Goal: Obtain resource: Download file/media

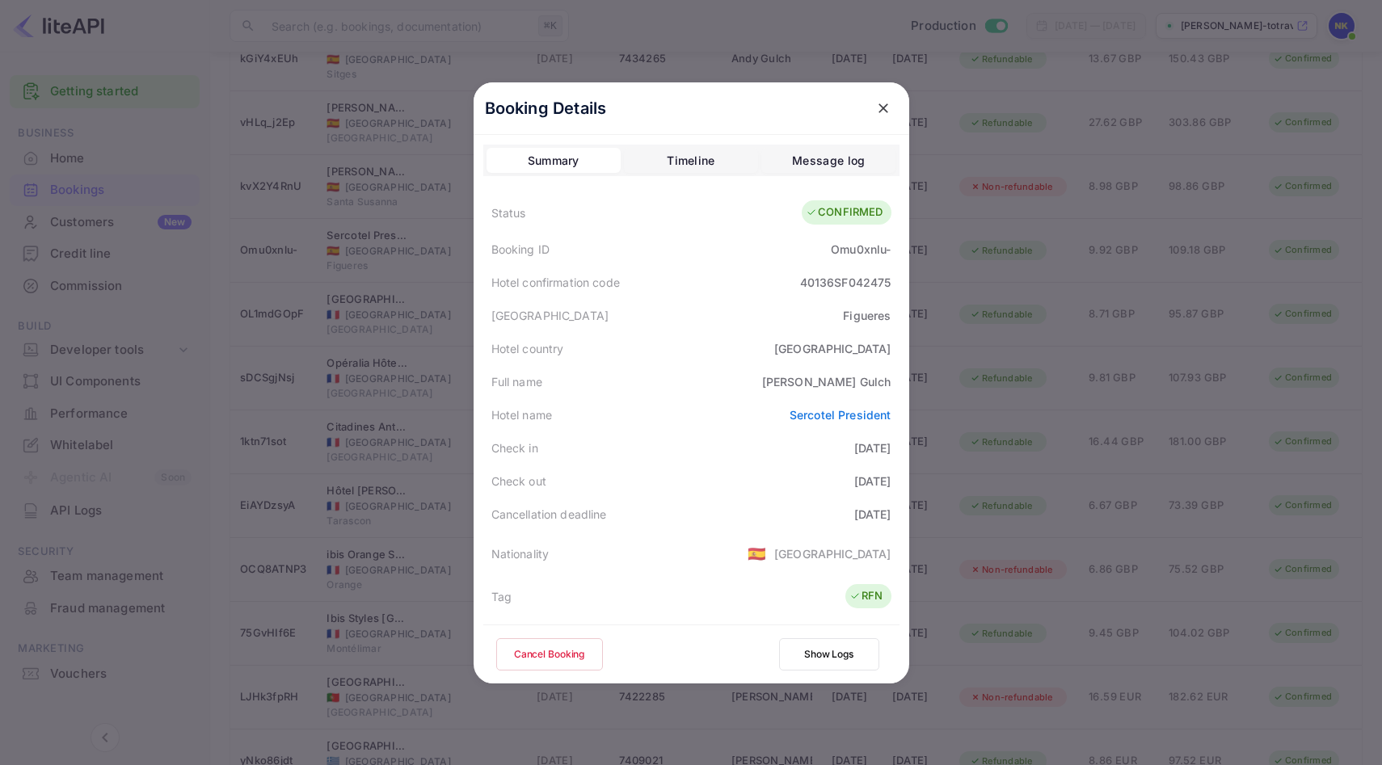
scroll to position [359, 0]
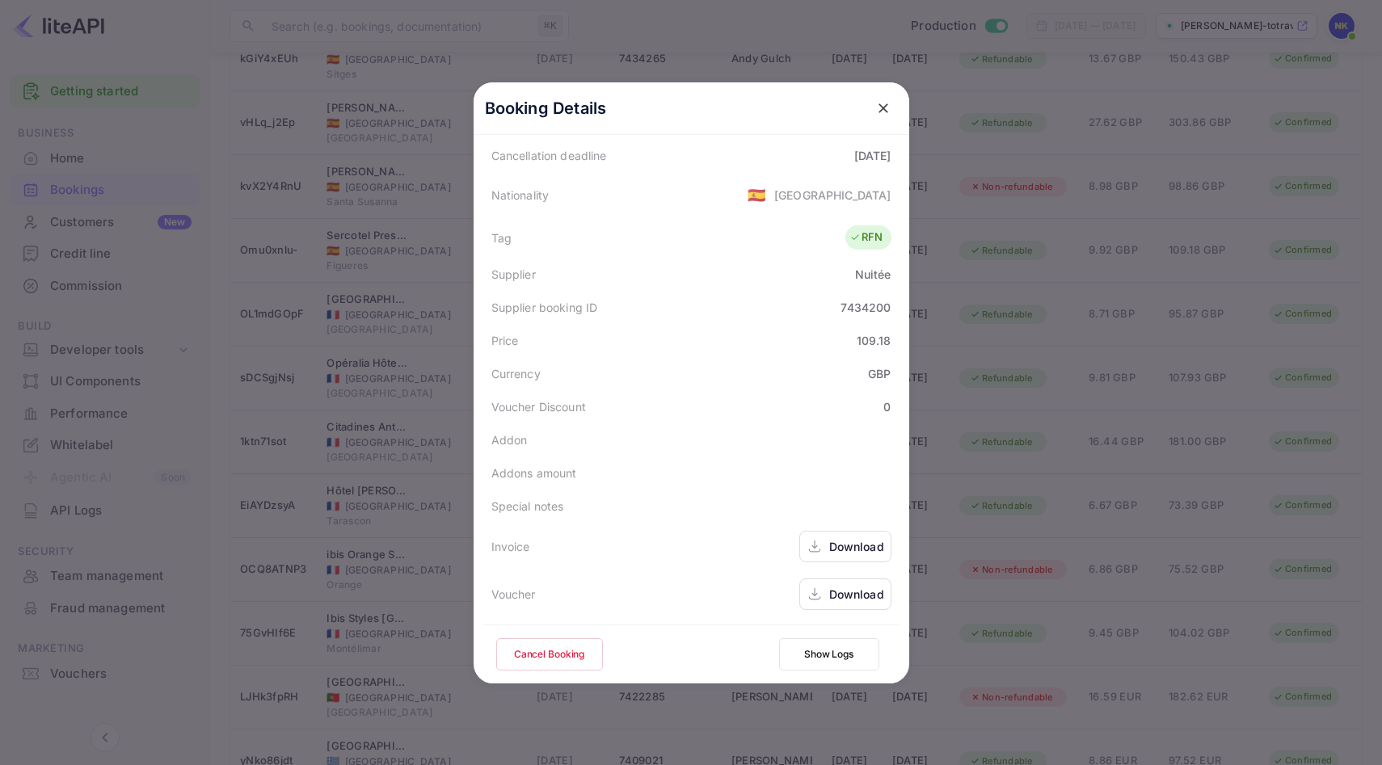
click at [883, 106] on icon "close" at bounding box center [884, 108] width 10 height 10
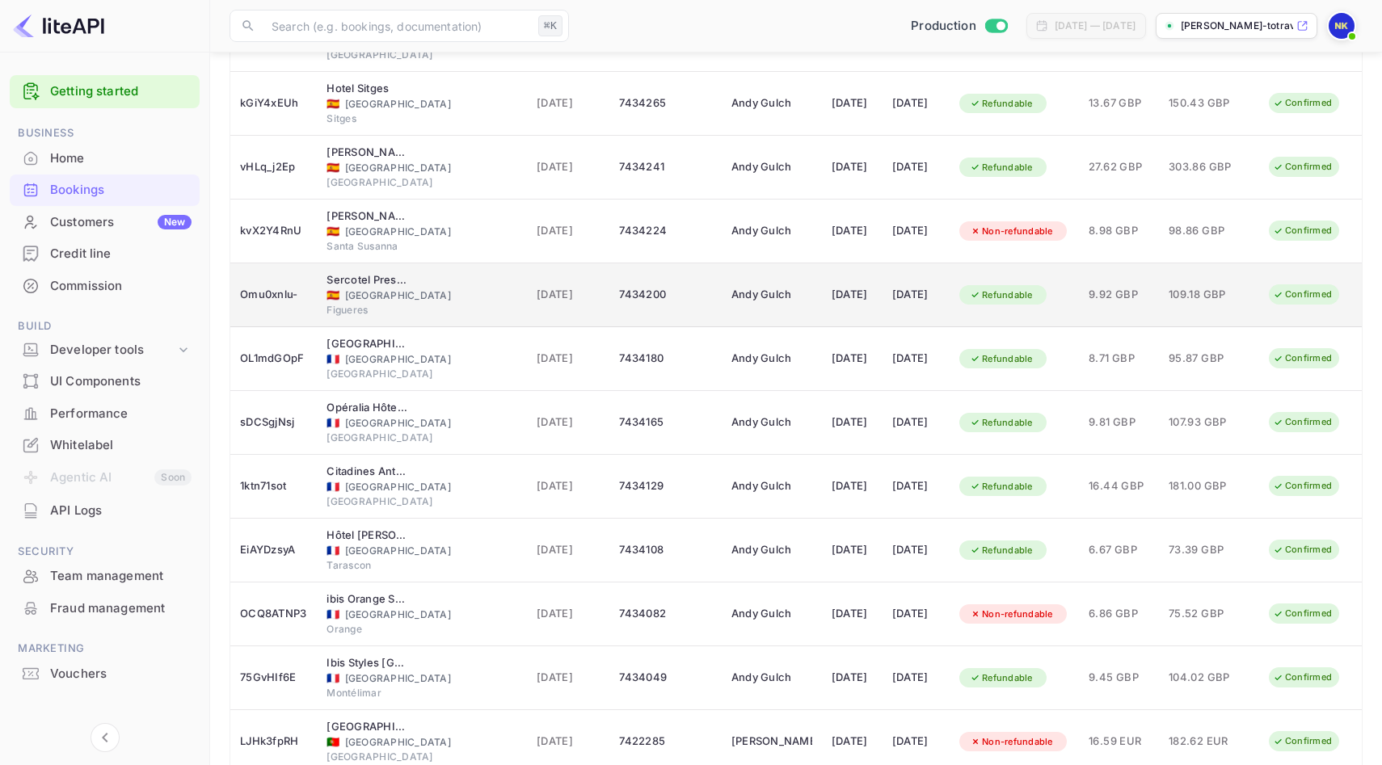
scroll to position [356, 0]
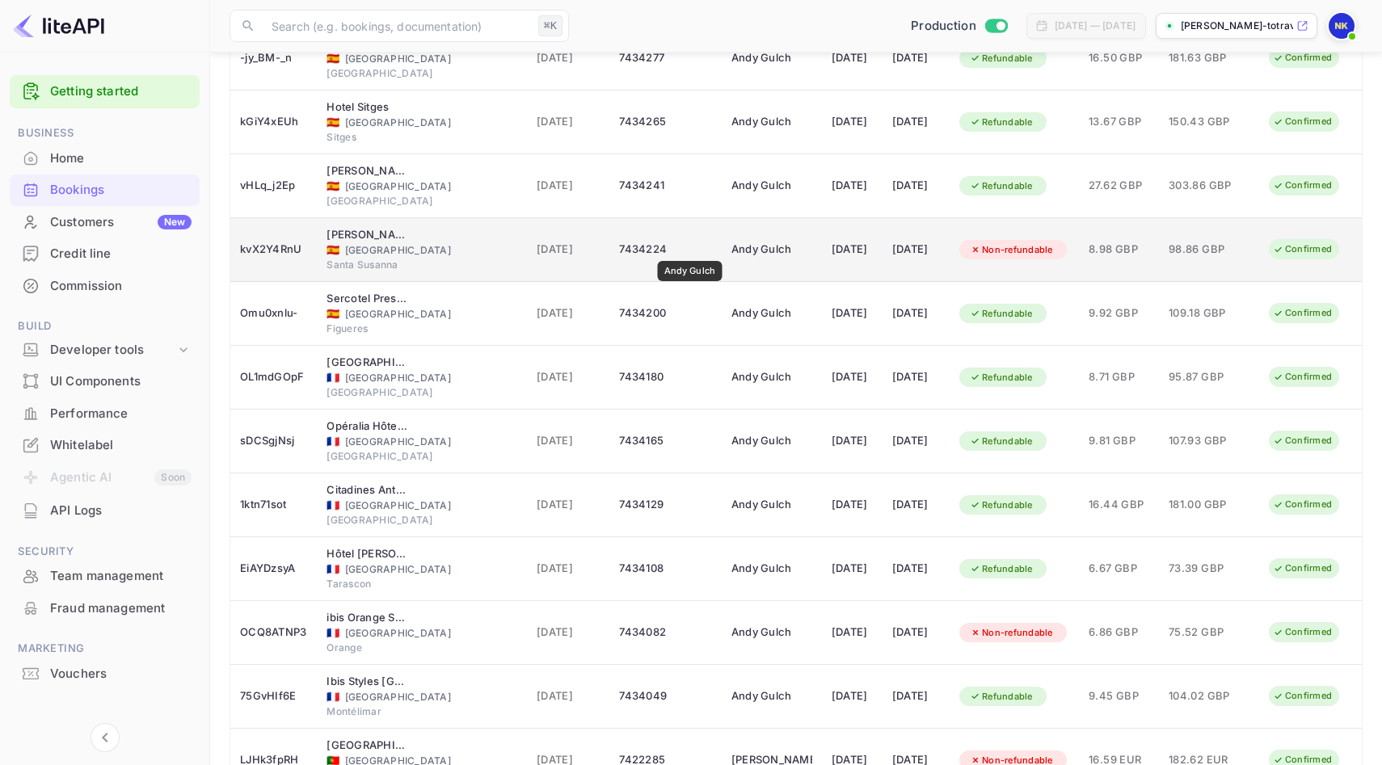
click at [732, 250] on div "Andy Gulch" at bounding box center [772, 250] width 81 height 26
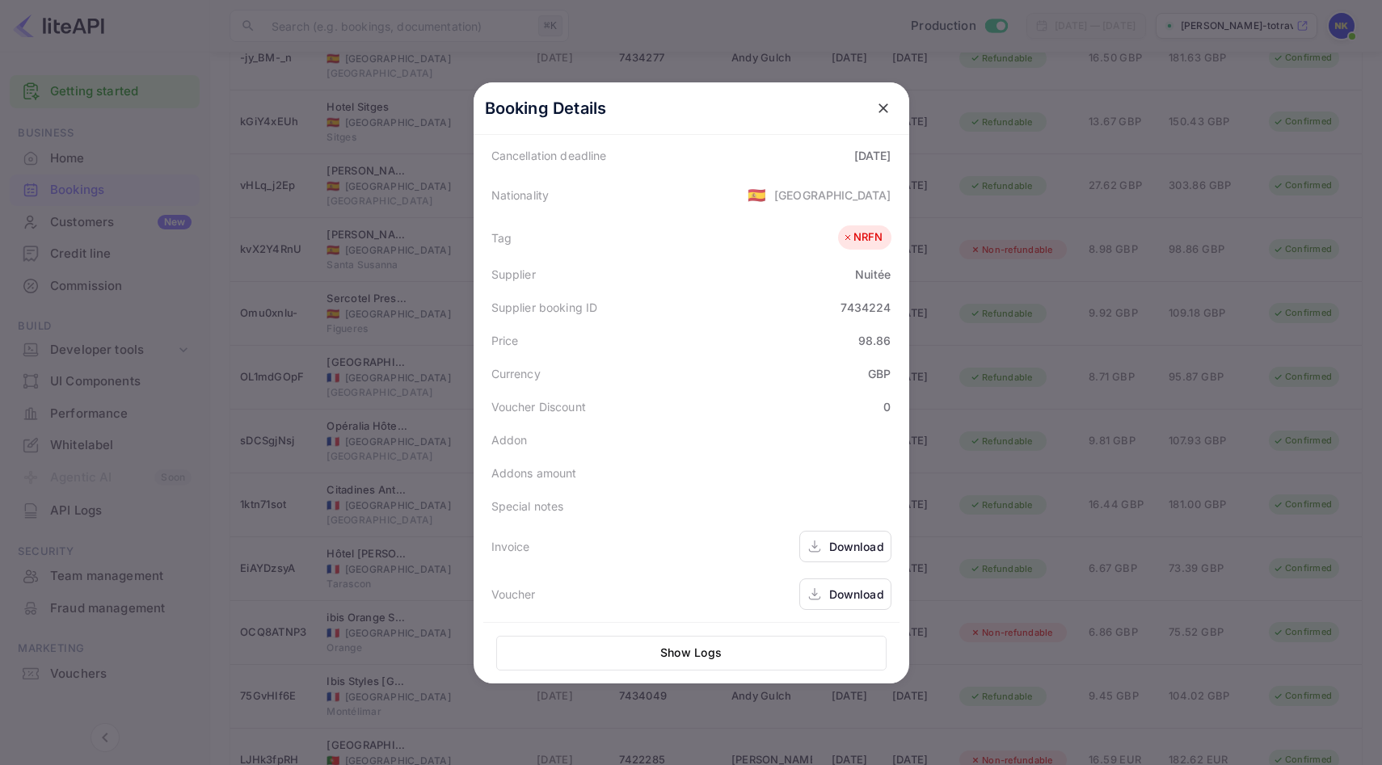
scroll to position [361, 0]
click at [852, 530] on div "Download" at bounding box center [845, 545] width 92 height 32
click at [882, 107] on icon "close" at bounding box center [884, 108] width 10 height 10
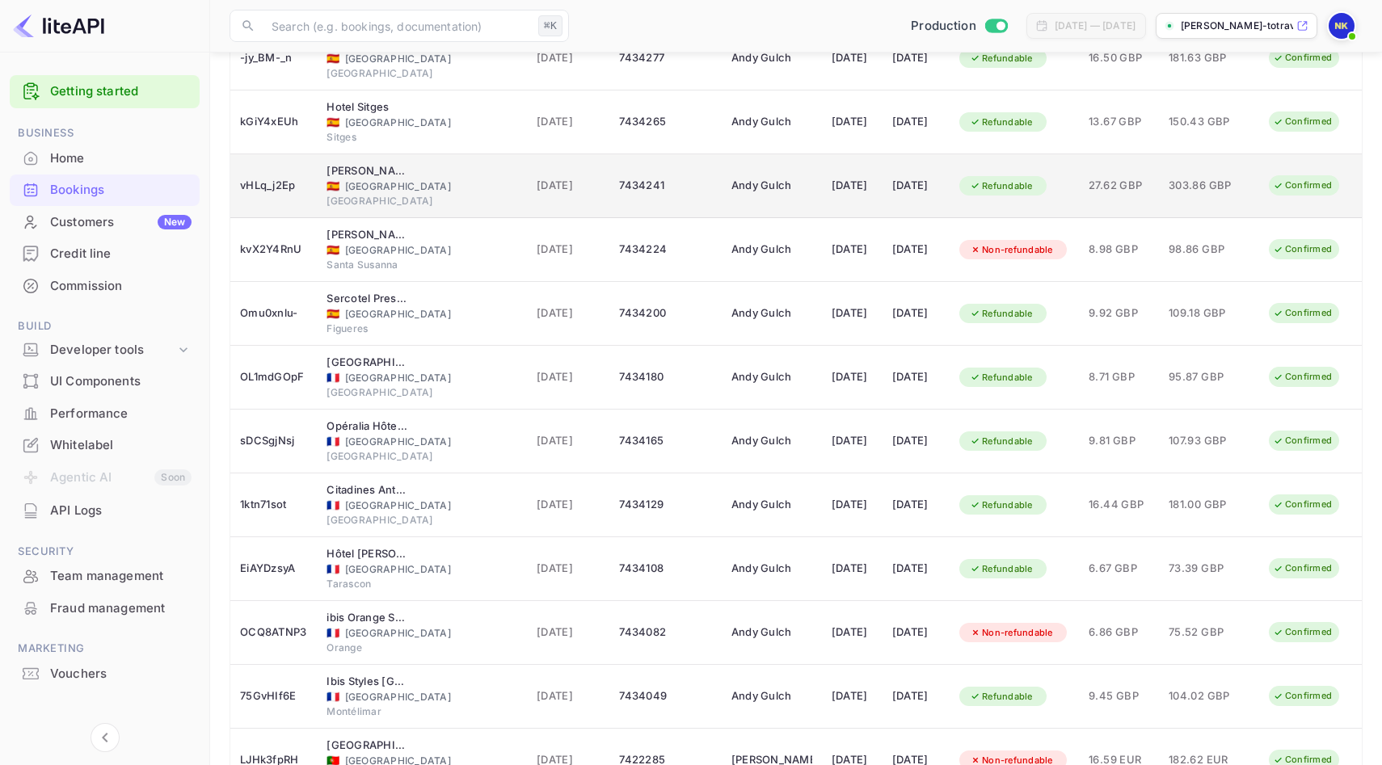
scroll to position [285, 0]
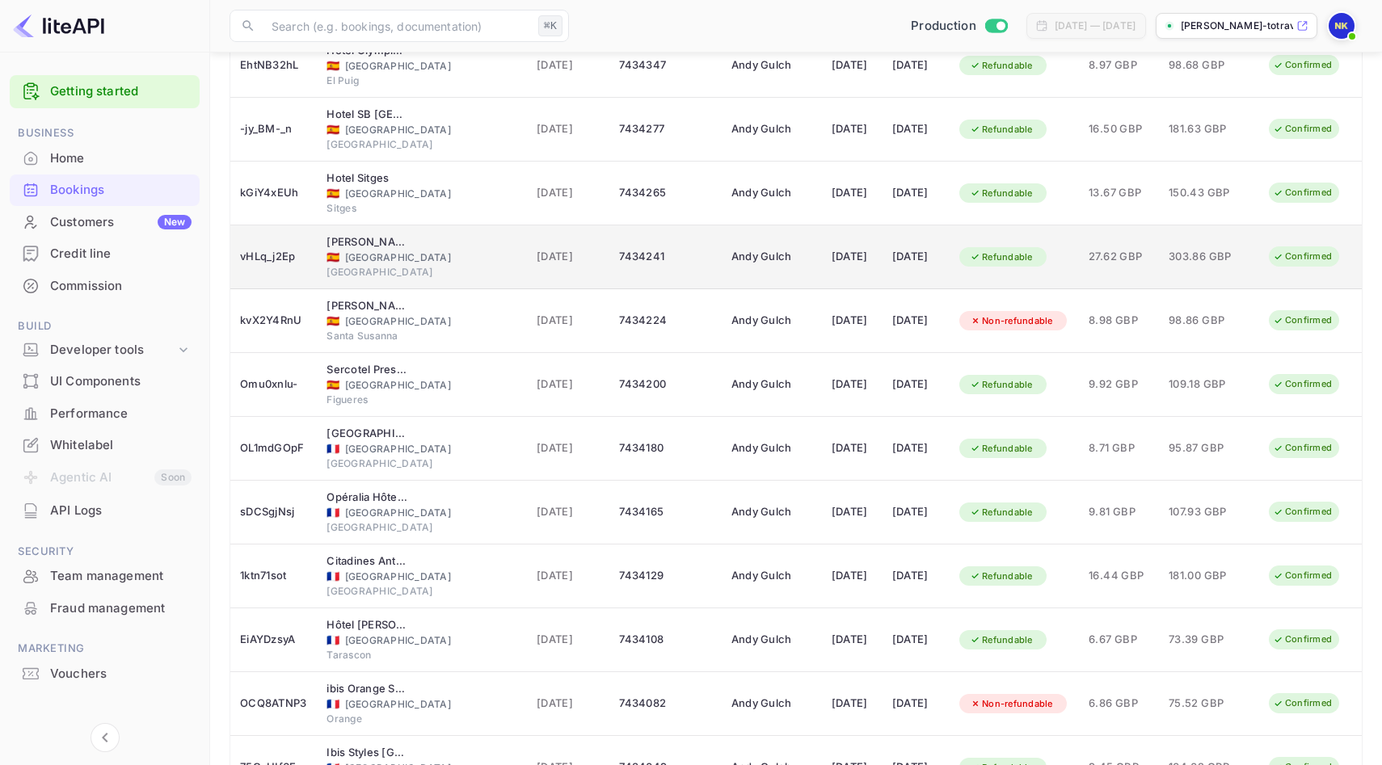
click at [762, 238] on td "Andy Gulch" at bounding box center [772, 258] width 100 height 64
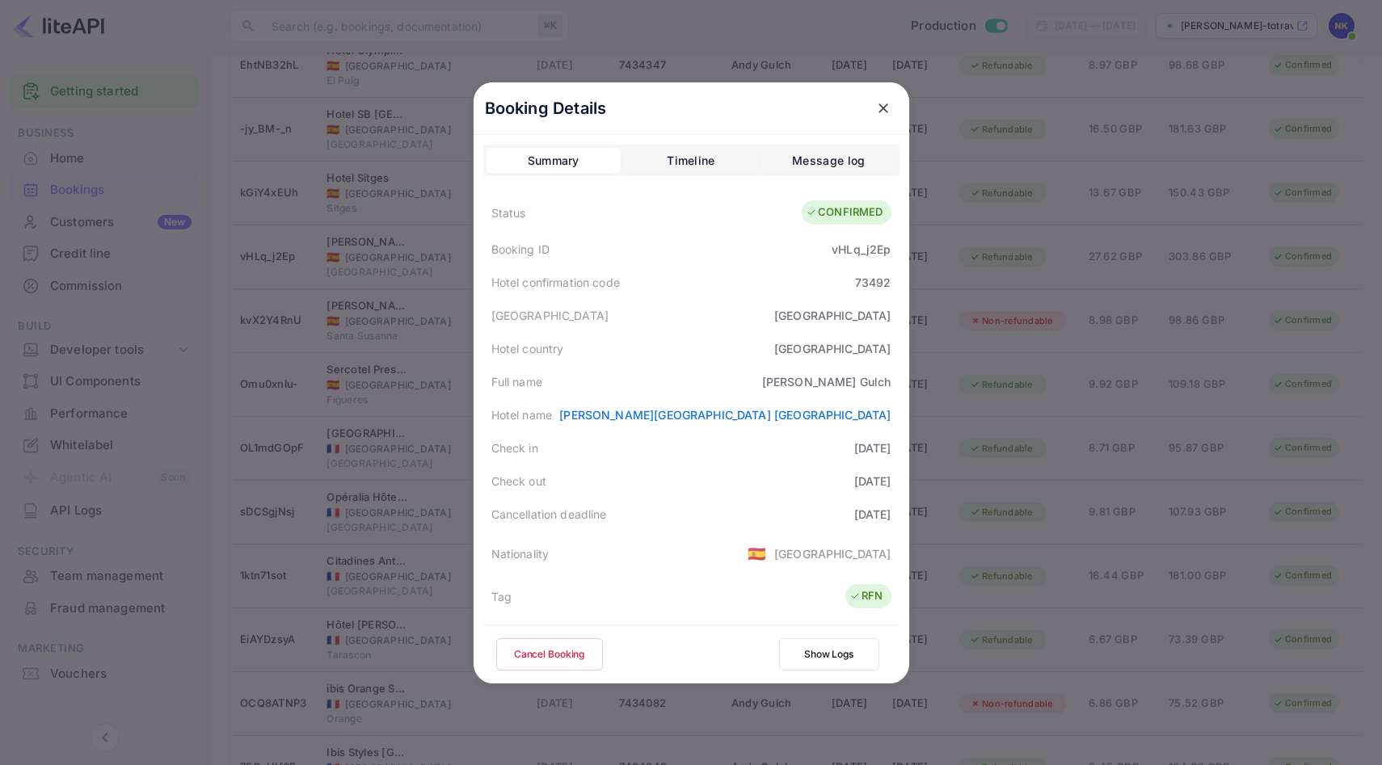
scroll to position [359, 0]
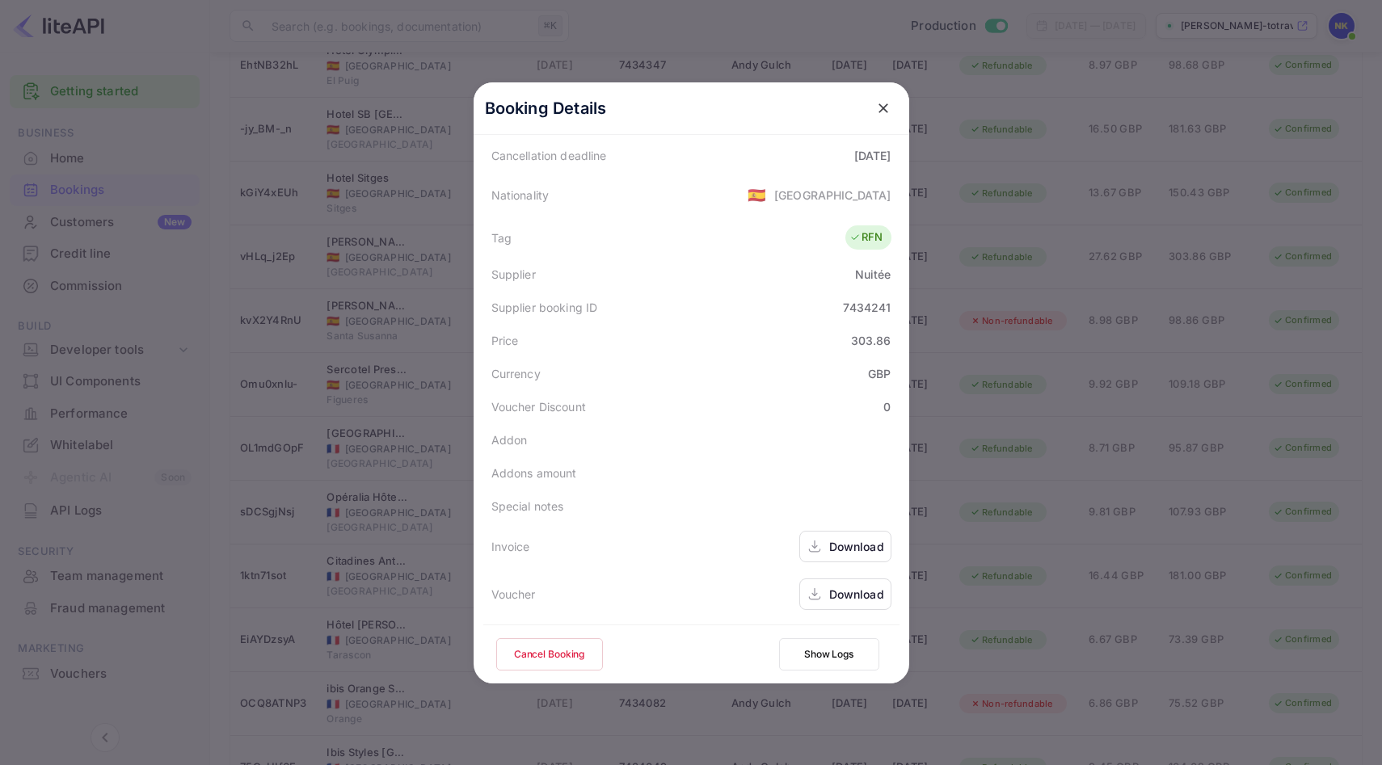
click at [862, 550] on div "Download" at bounding box center [856, 546] width 55 height 17
click at [886, 108] on icon "close" at bounding box center [883, 108] width 16 height 16
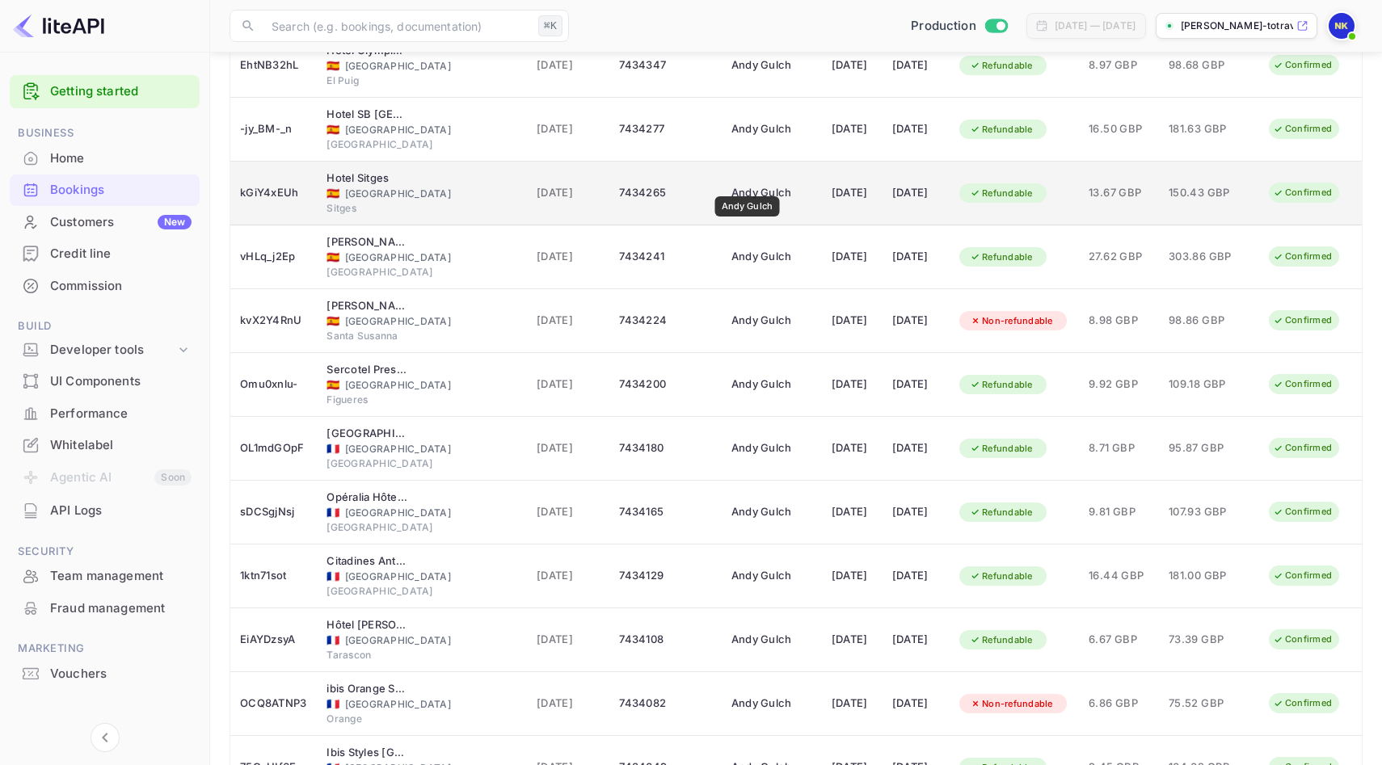
click at [747, 185] on div "Andy Gulch" at bounding box center [772, 193] width 81 height 26
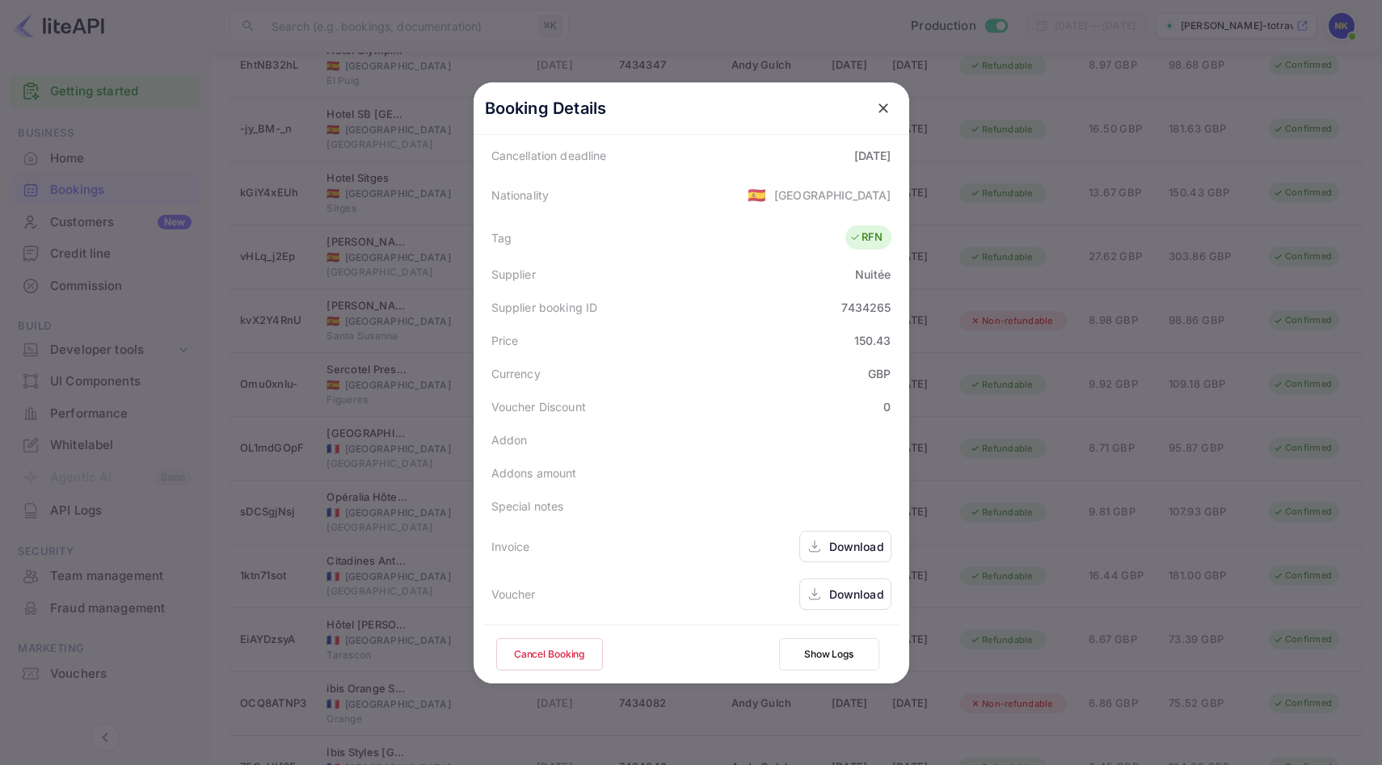
click at [854, 554] on div "Download" at bounding box center [856, 546] width 55 height 17
click at [887, 102] on icon "close" at bounding box center [883, 108] width 16 height 16
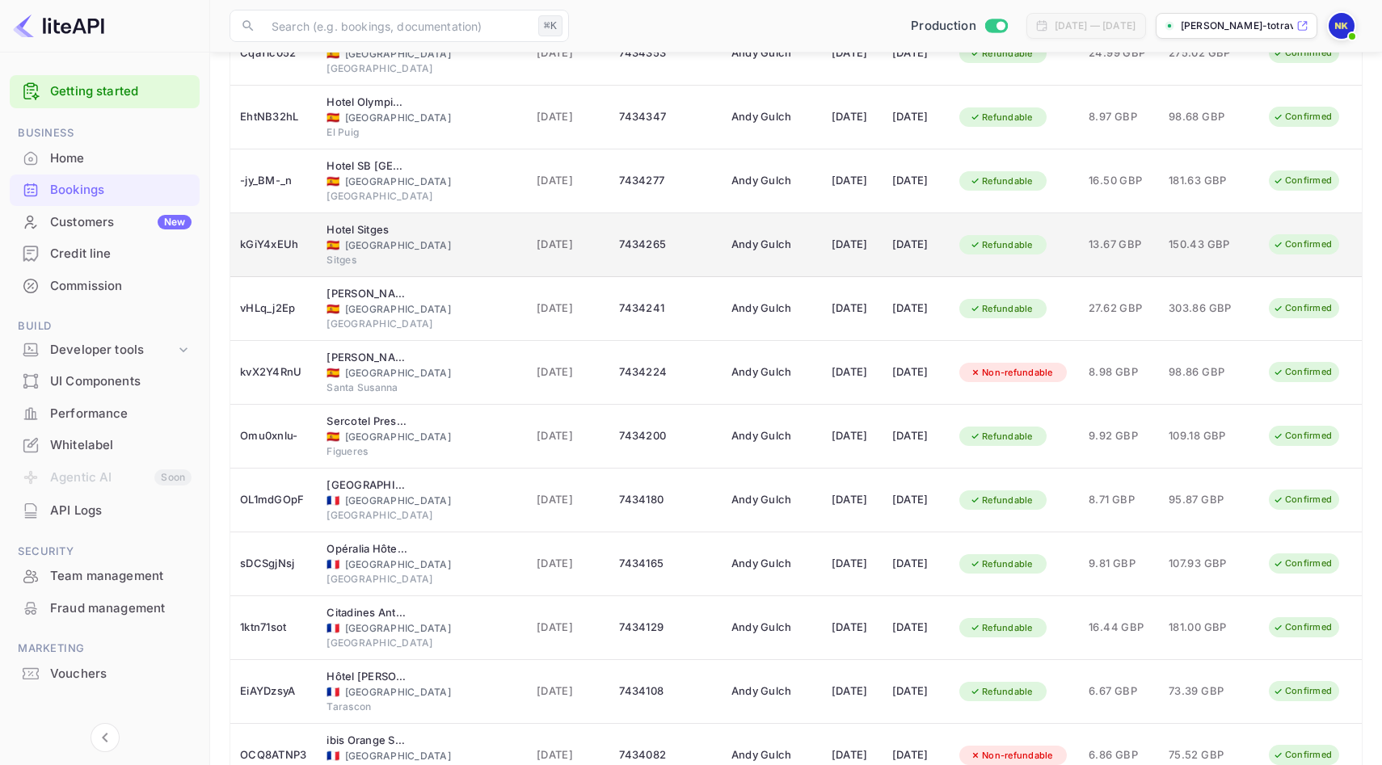
scroll to position [221, 0]
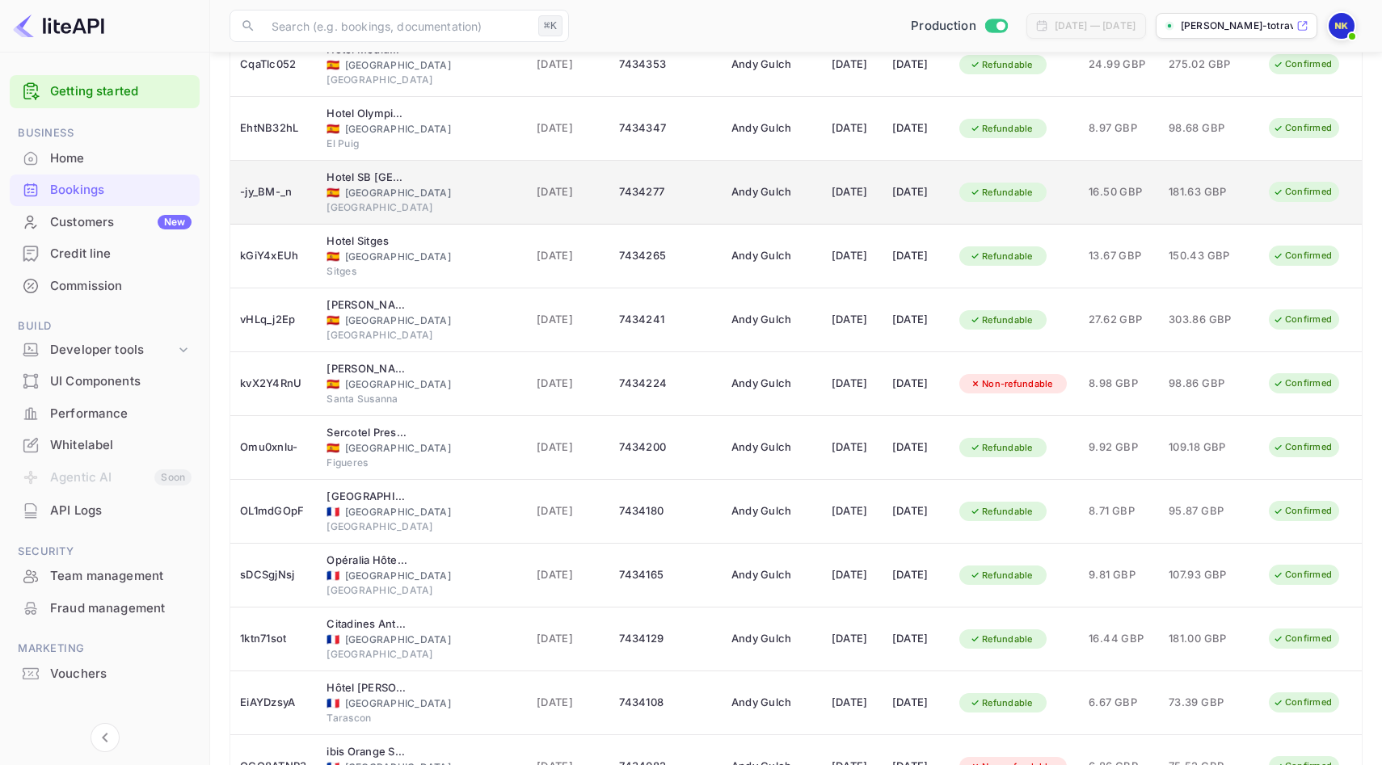
click at [833, 183] on div "[DATE]" at bounding box center [852, 192] width 41 height 26
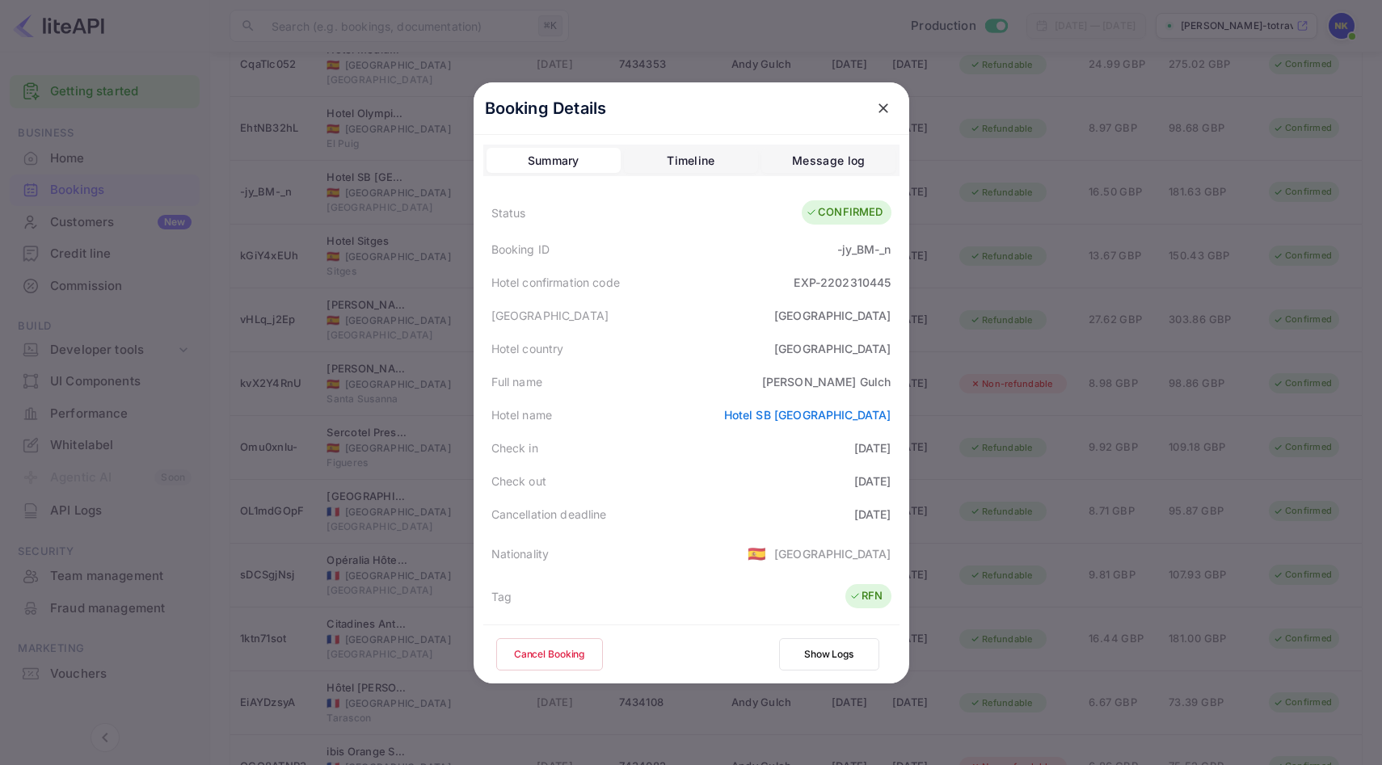
scroll to position [359, 0]
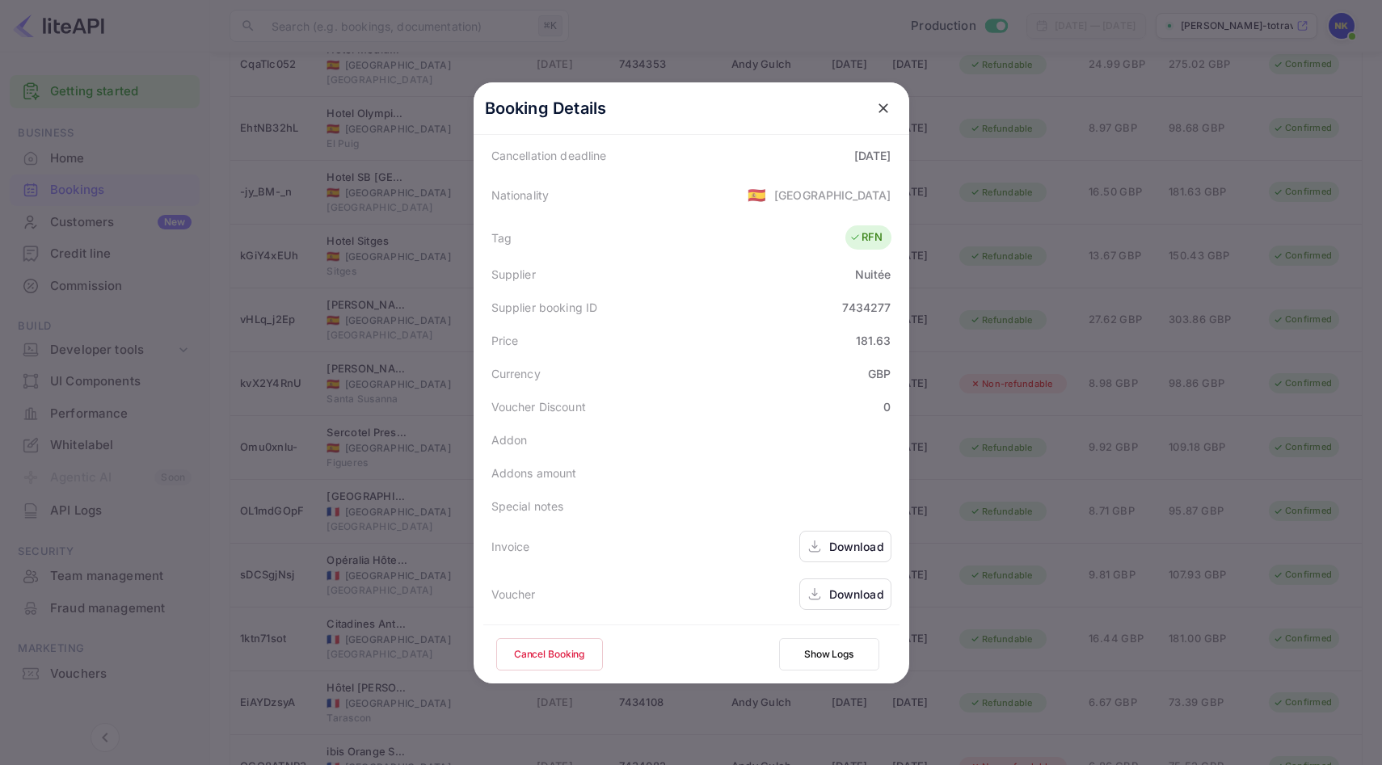
click at [842, 549] on div "Download" at bounding box center [856, 546] width 55 height 17
click at [885, 102] on icon "close" at bounding box center [883, 108] width 16 height 16
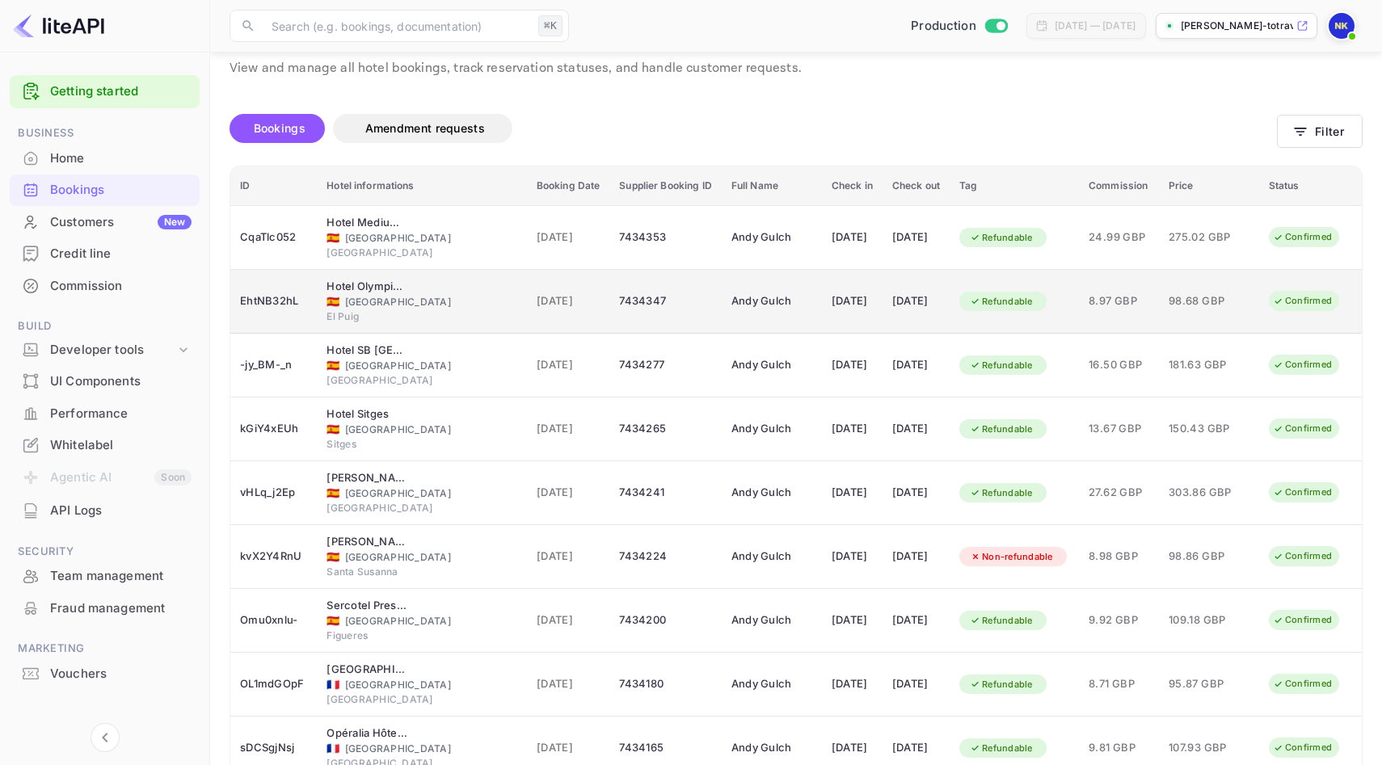
scroll to position [44, 0]
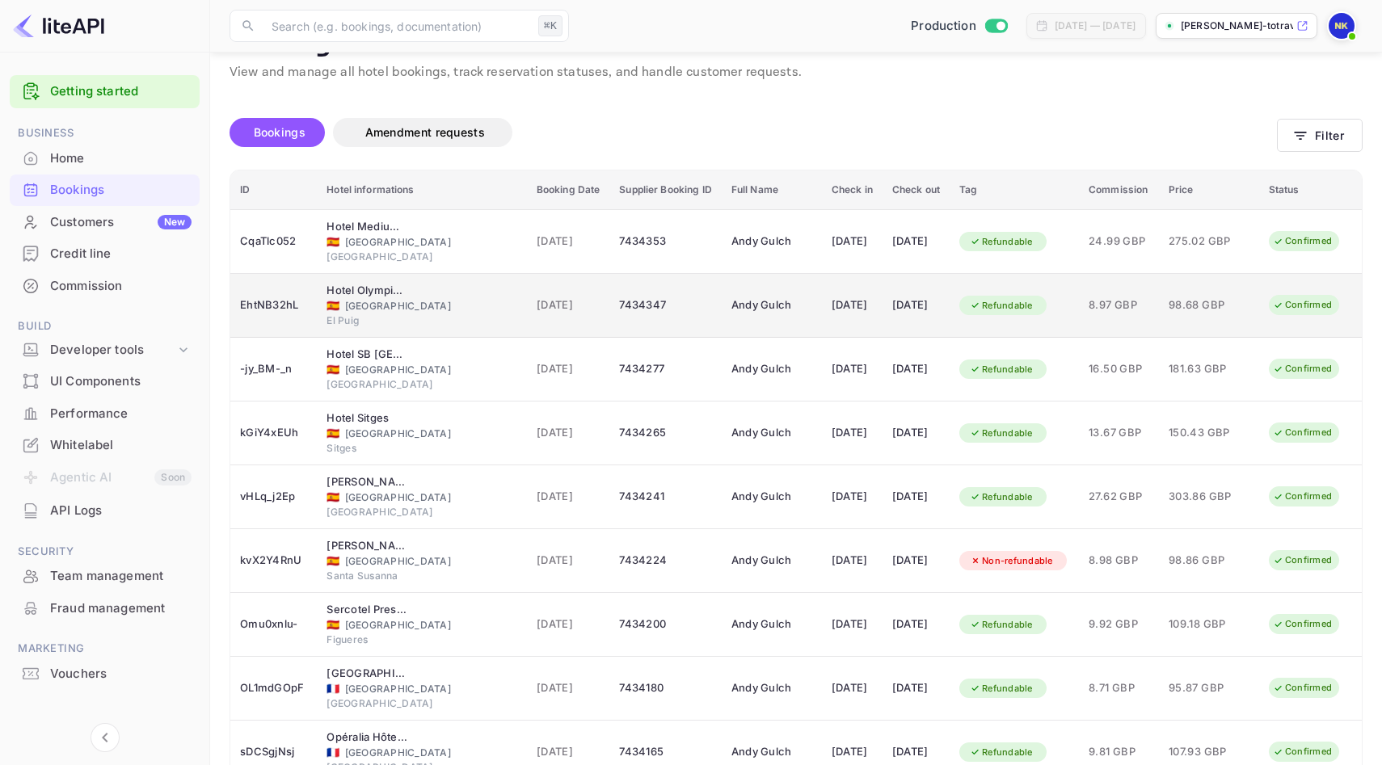
click at [626, 318] on td "7434347" at bounding box center [665, 306] width 112 height 64
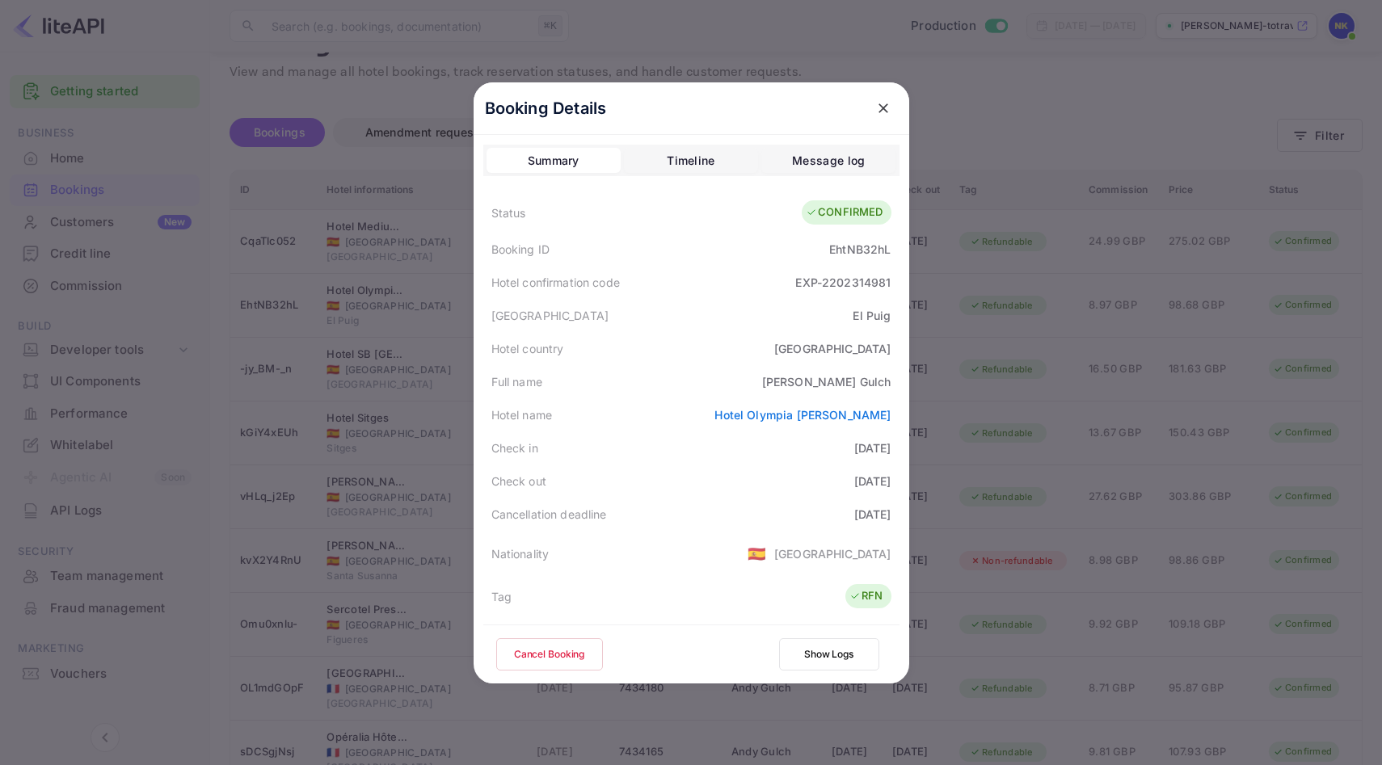
scroll to position [359, 0]
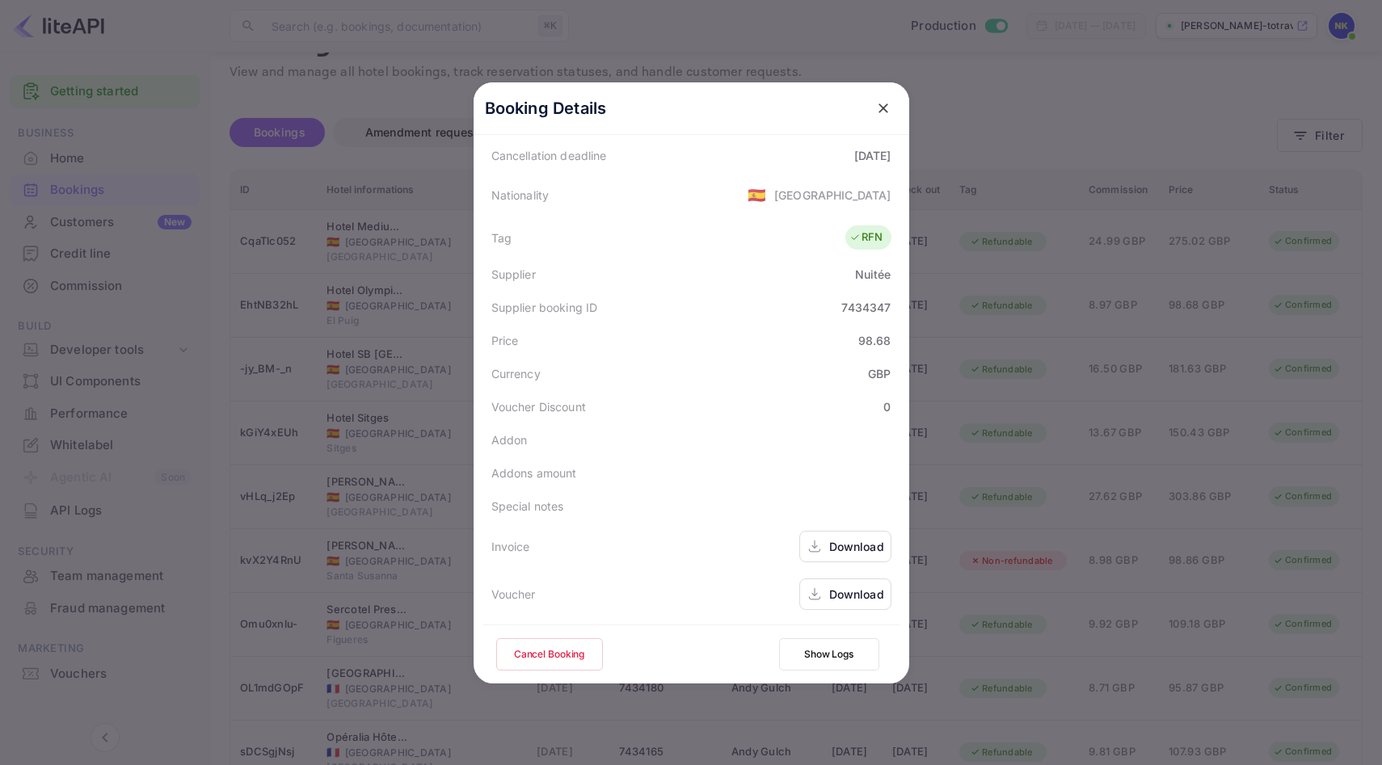
click at [854, 546] on div "Download" at bounding box center [856, 546] width 55 height 17
click at [885, 111] on icon "close" at bounding box center [883, 108] width 16 height 16
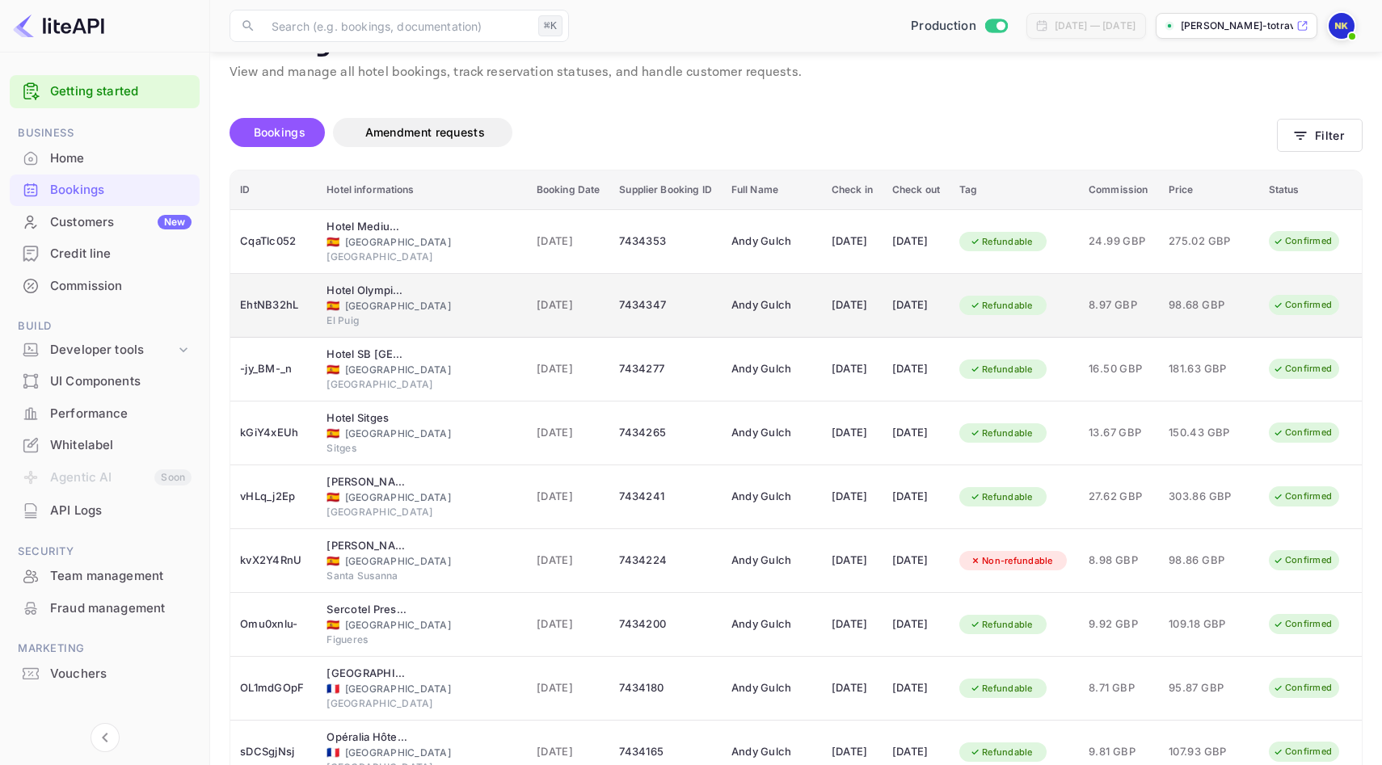
scroll to position [0, 0]
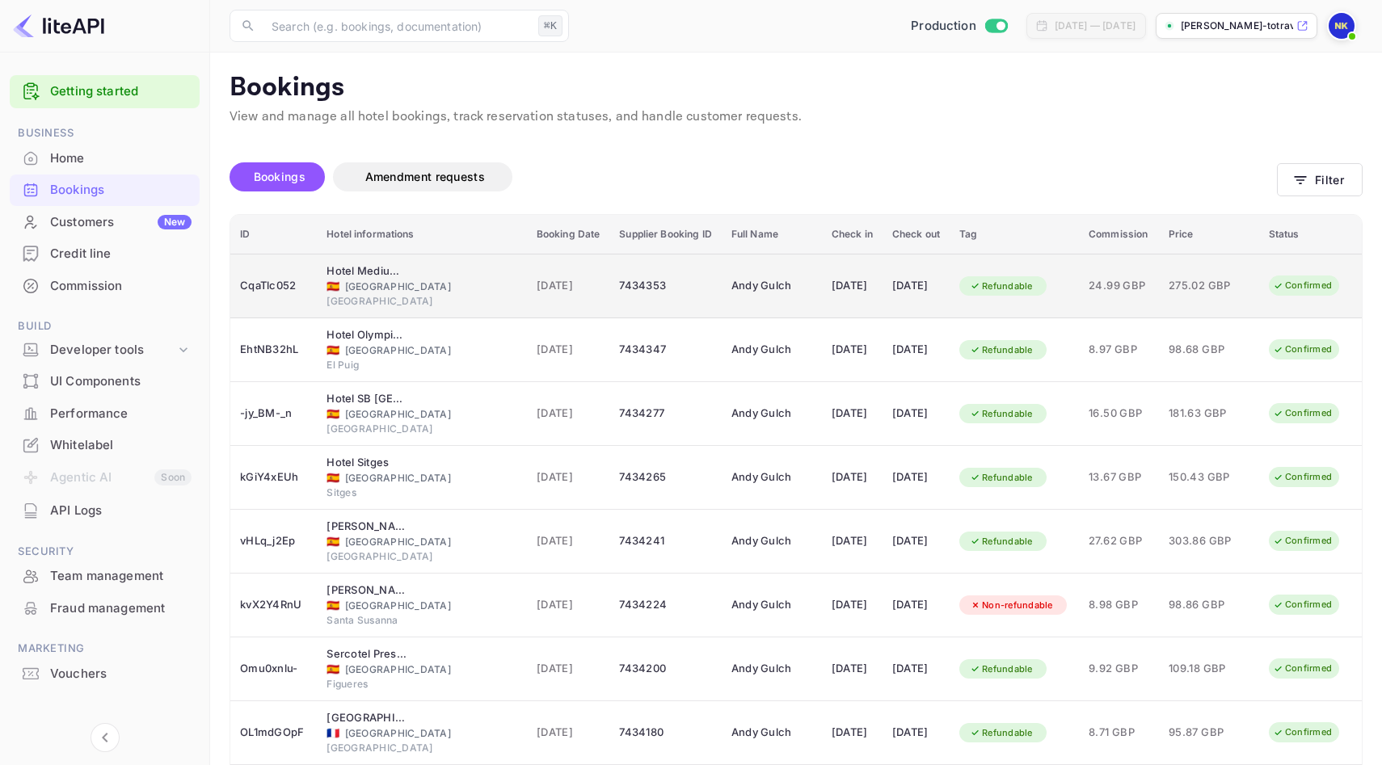
click at [732, 291] on div "Andy Gulch" at bounding box center [772, 286] width 81 height 26
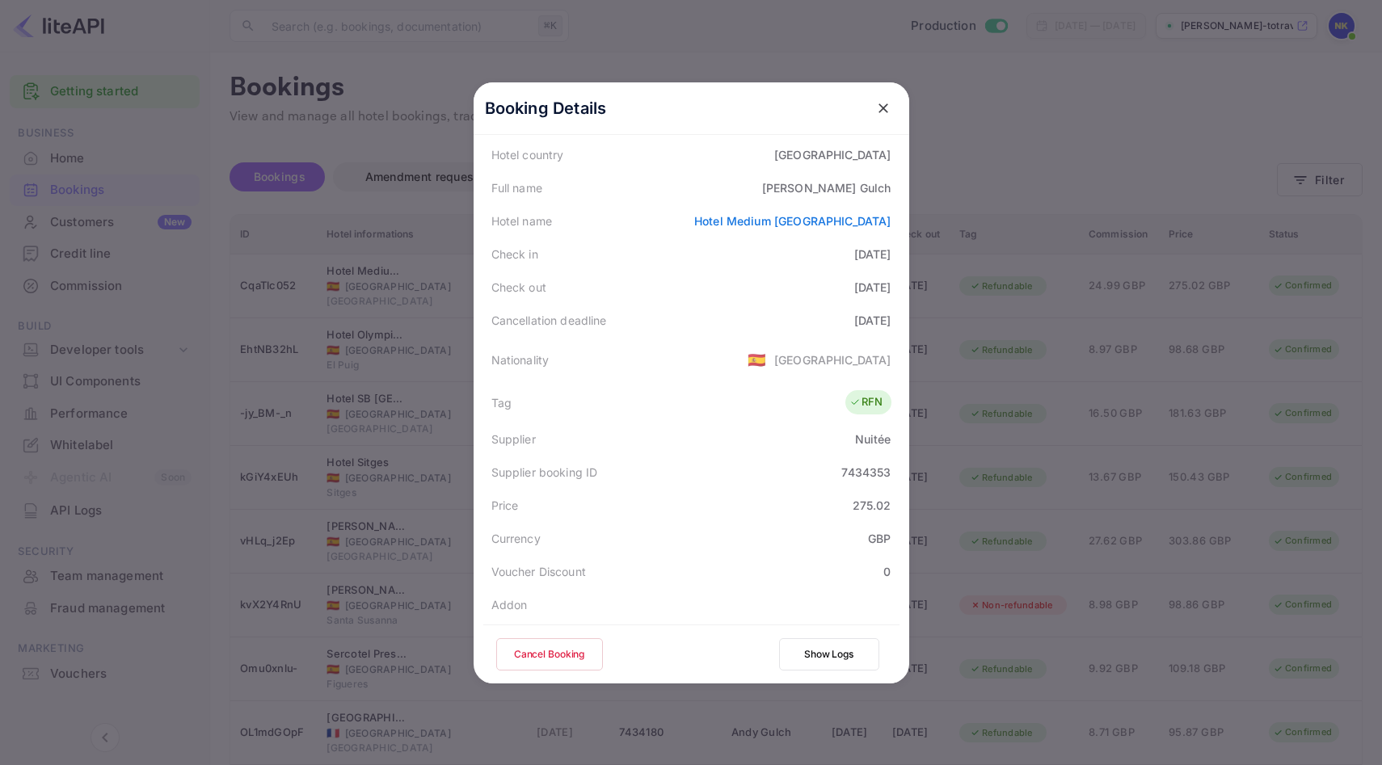
scroll to position [359, 0]
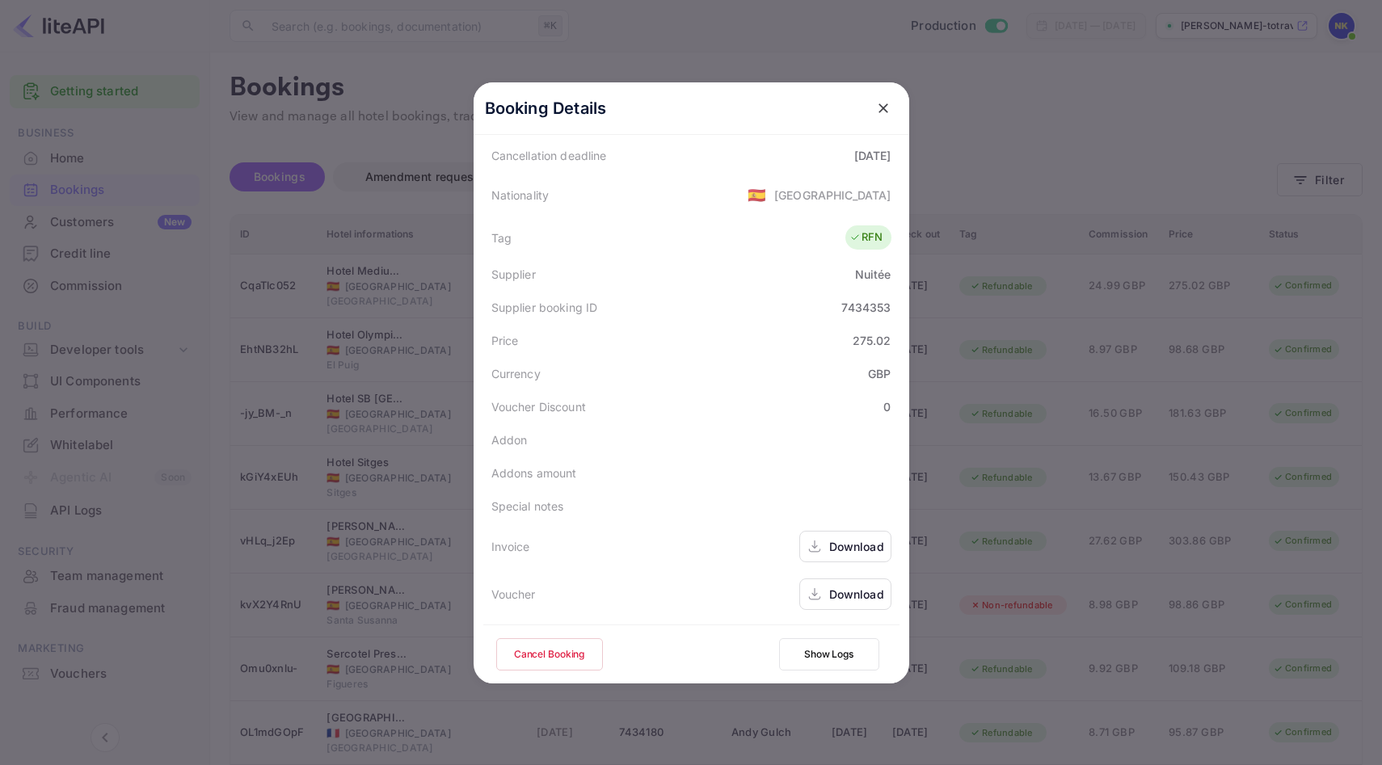
click at [860, 542] on div "Download" at bounding box center [856, 546] width 55 height 17
click at [881, 103] on icon "close" at bounding box center [883, 108] width 16 height 16
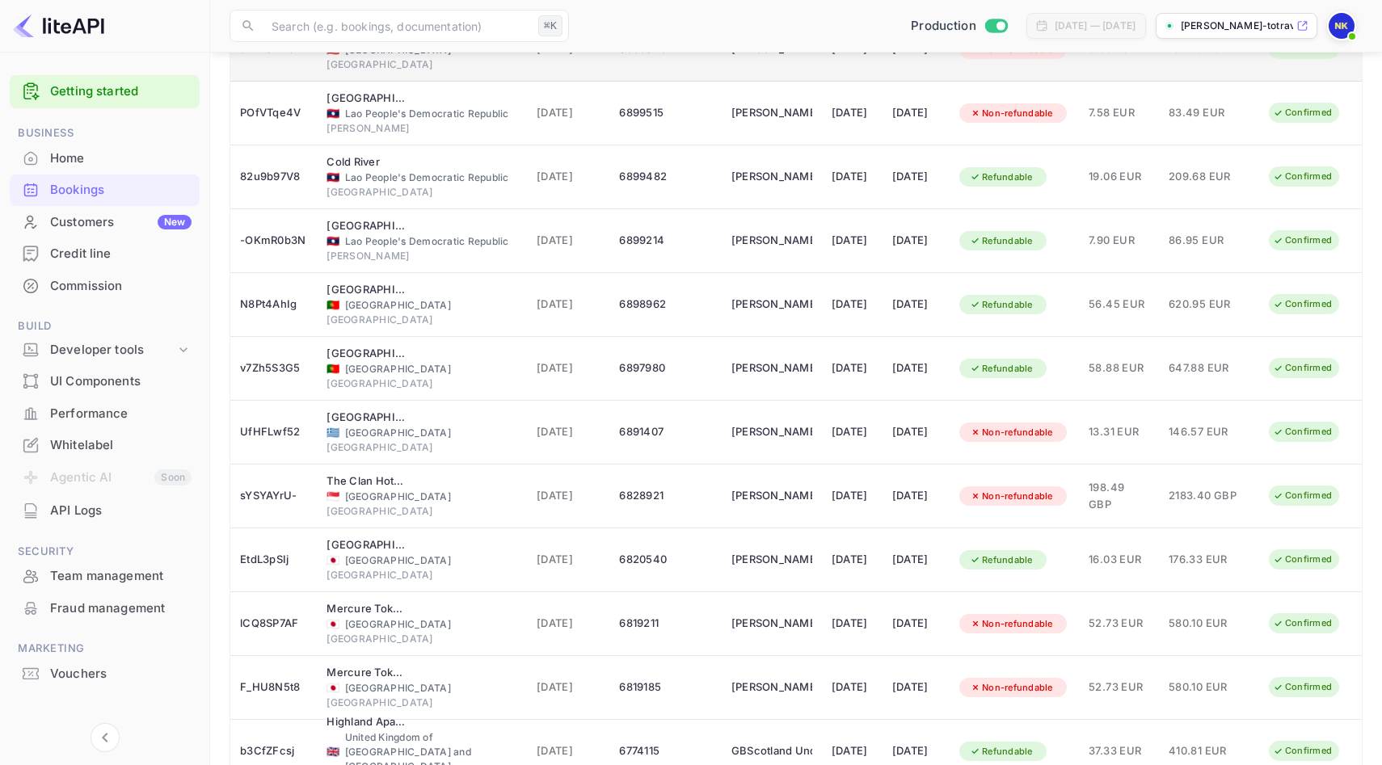
scroll to position [2750, 0]
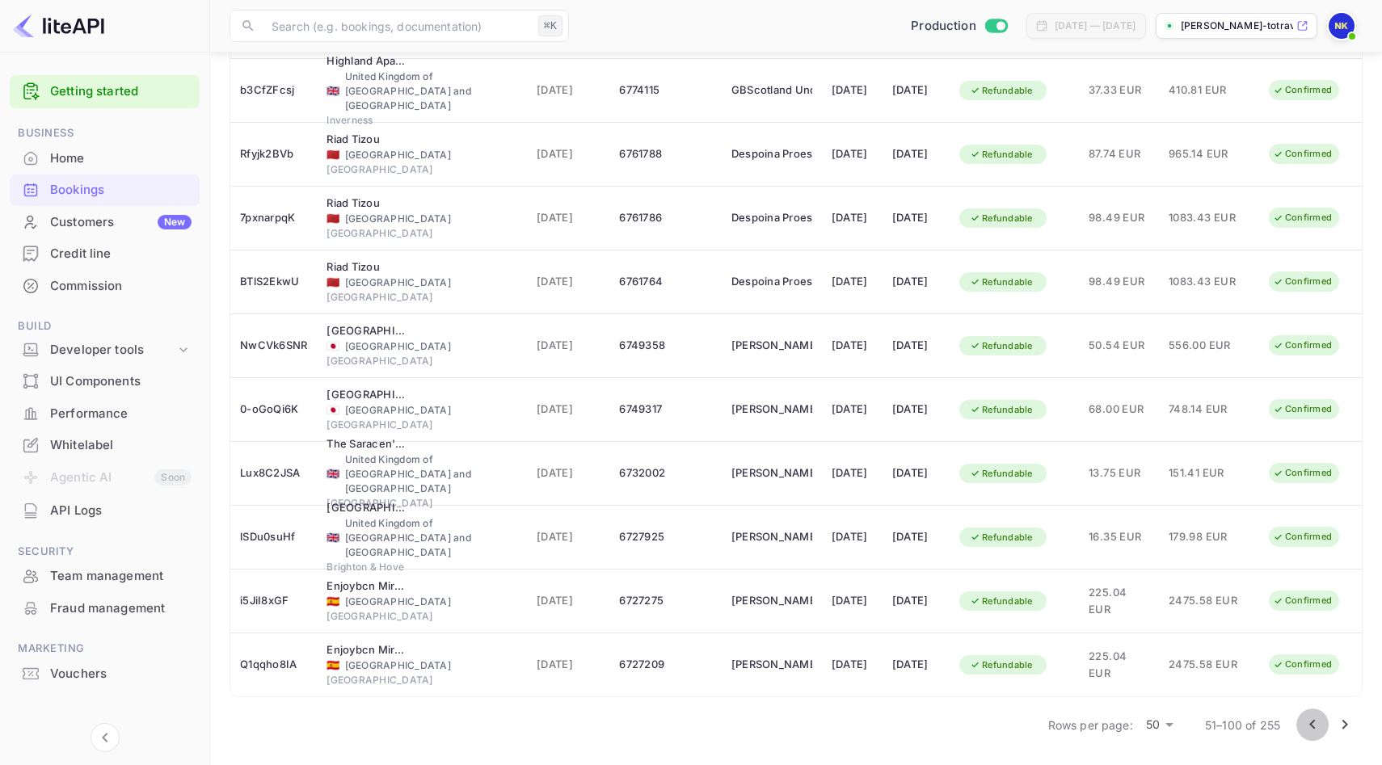
click at [1311, 724] on icon "Go to previous page" at bounding box center [1312, 725] width 6 height 10
